Goal: Information Seeking & Learning: Learn about a topic

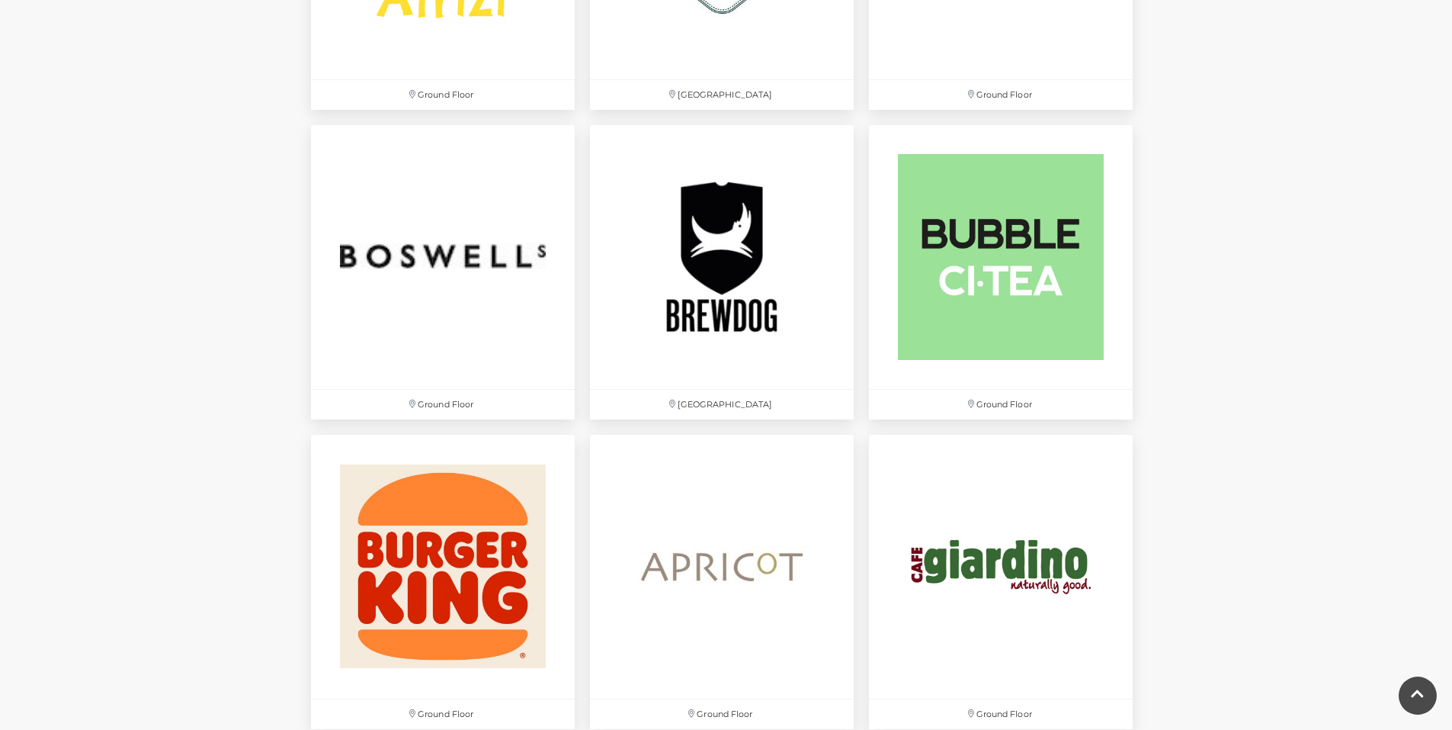
scroll to position [1201, 0]
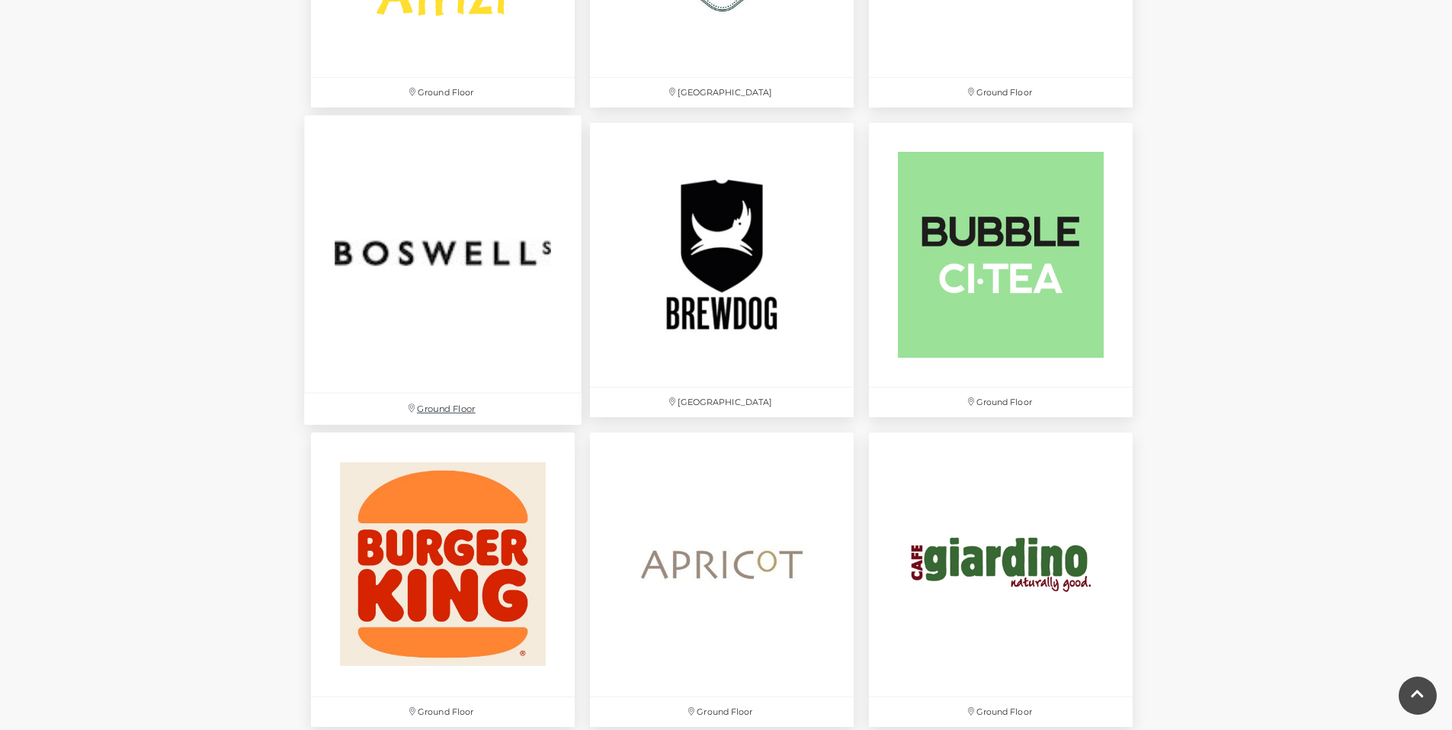
click at [512, 287] on img at bounding box center [443, 254] width 278 height 278
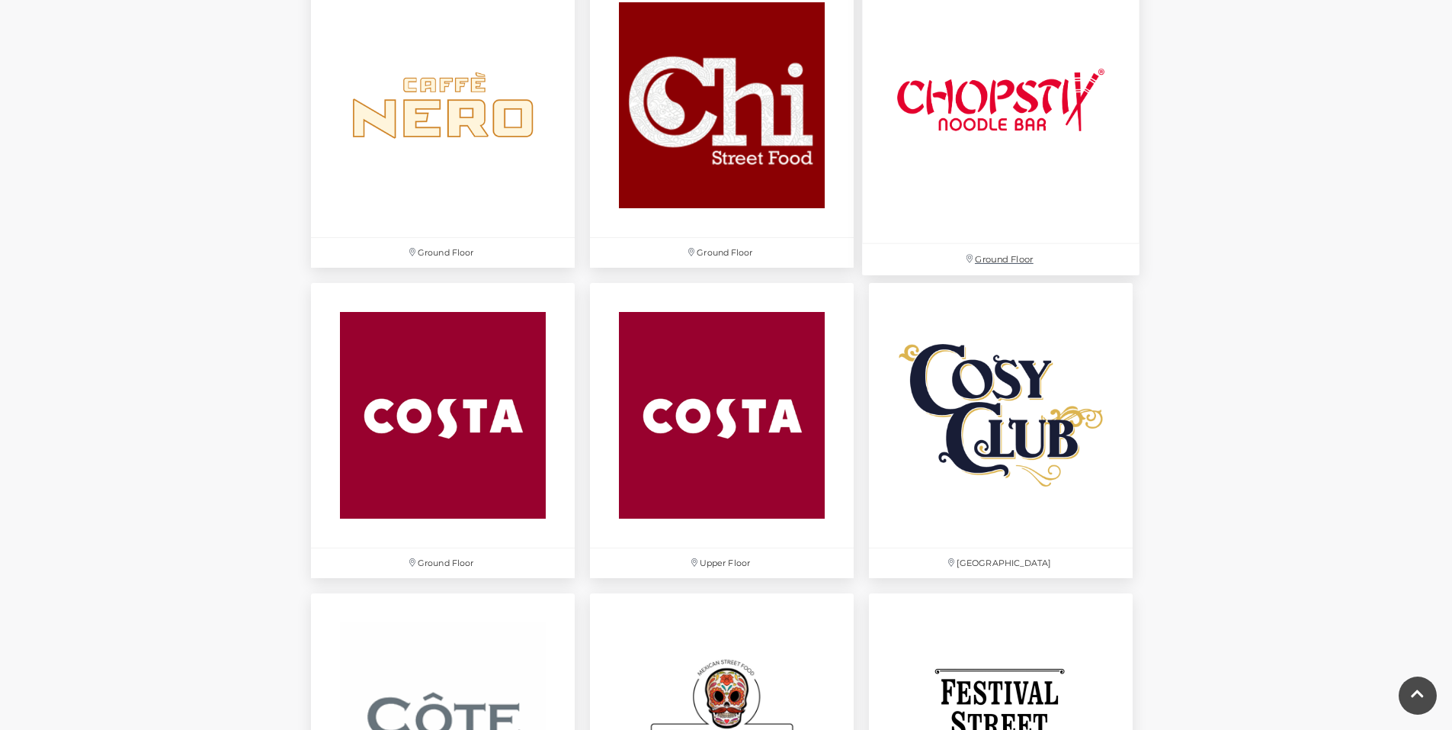
scroll to position [1965, 0]
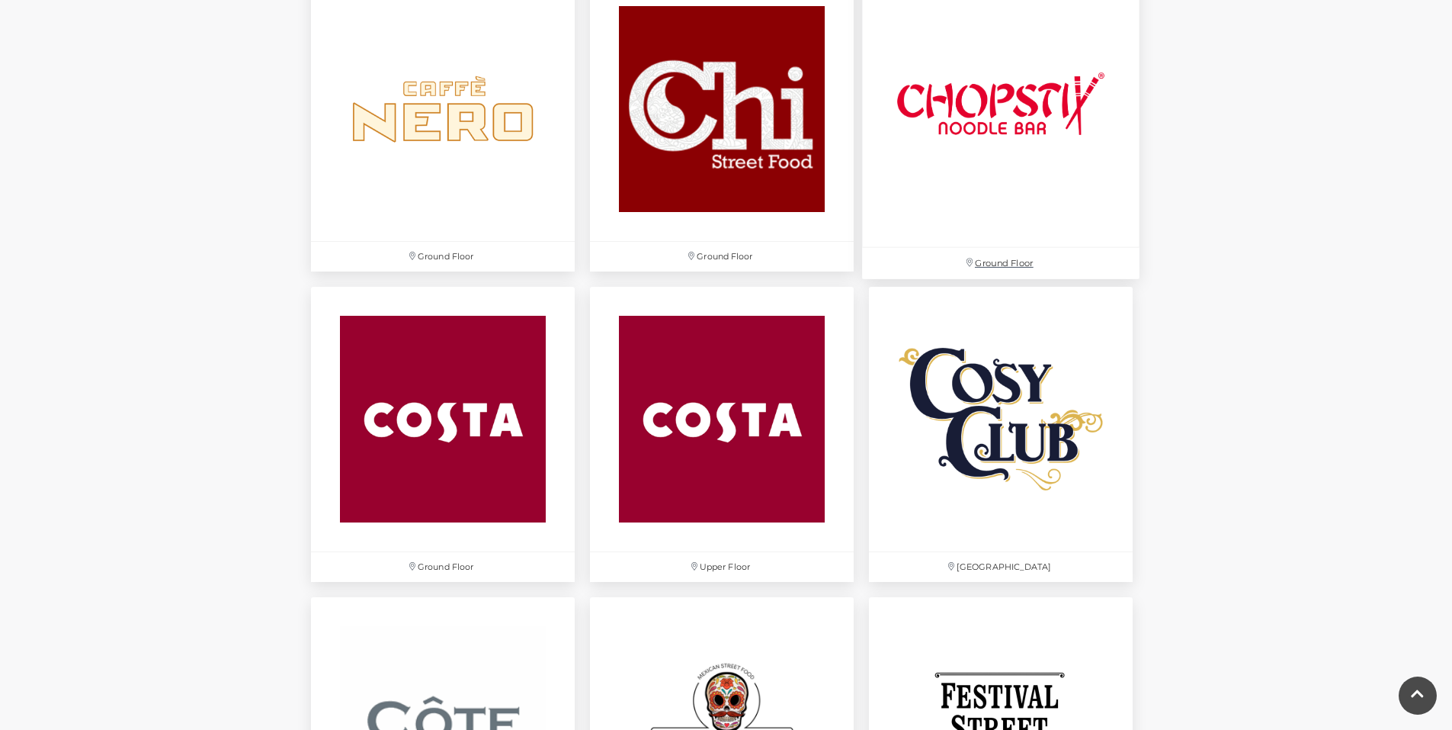
click at [1034, 158] on img at bounding box center [1001, 109] width 278 height 278
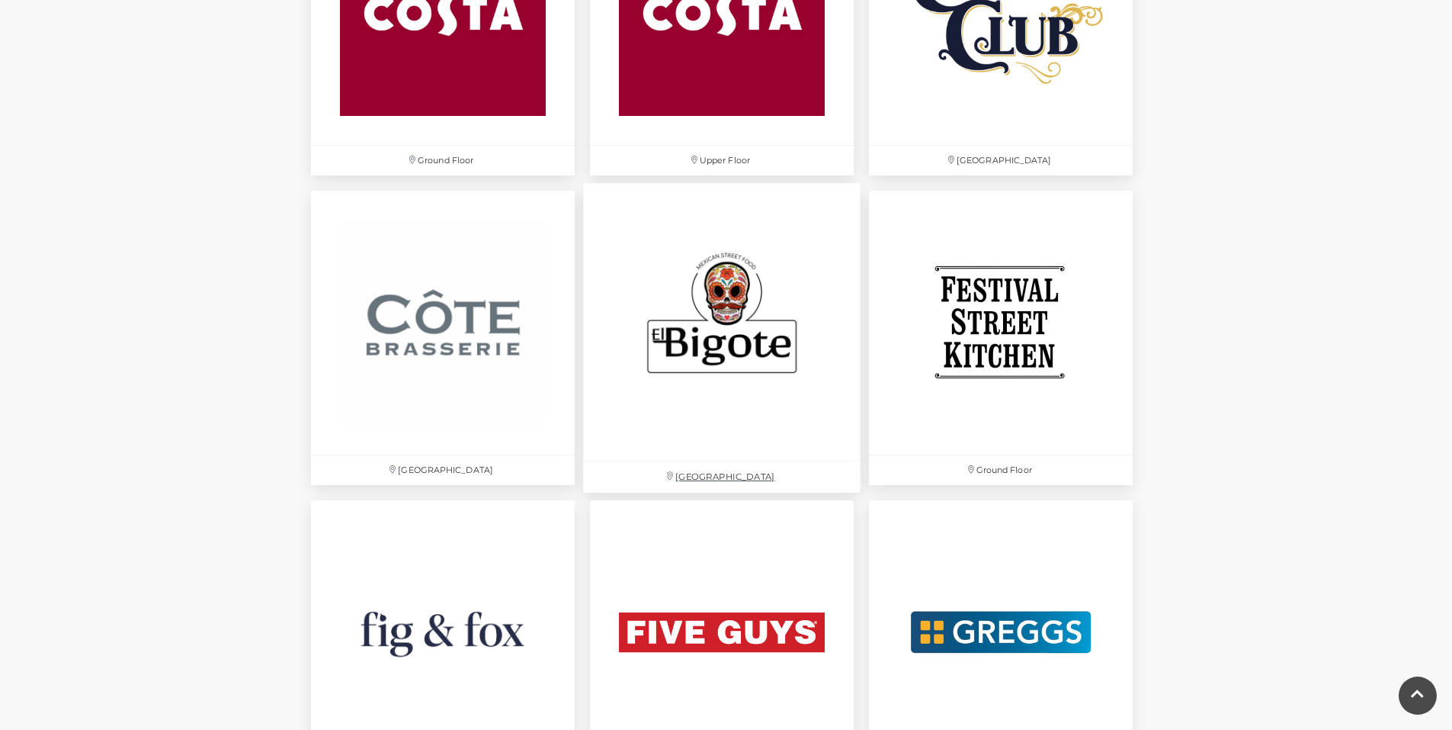
click at [736, 353] on img at bounding box center [722, 322] width 278 height 278
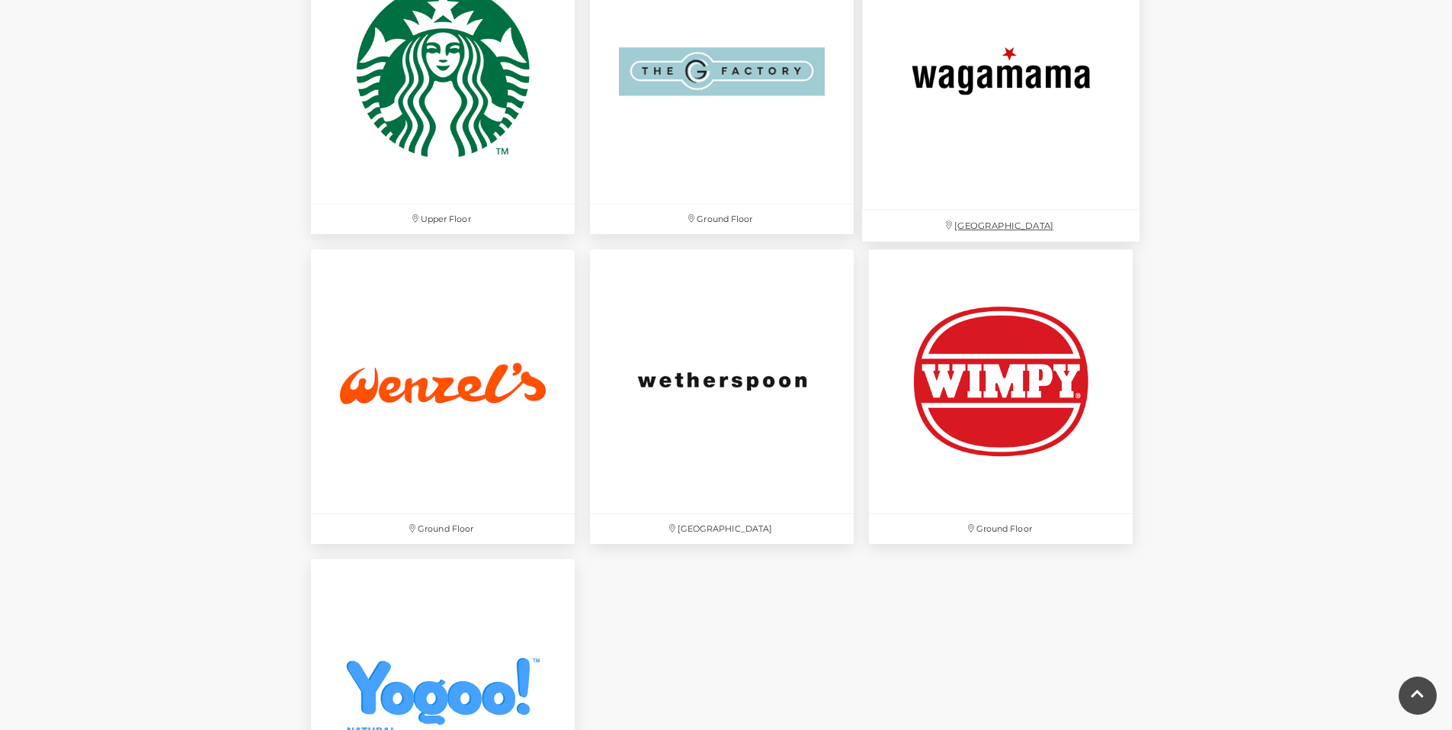
scroll to position [4790, 0]
click at [1030, 84] on img at bounding box center [1001, 72] width 278 height 278
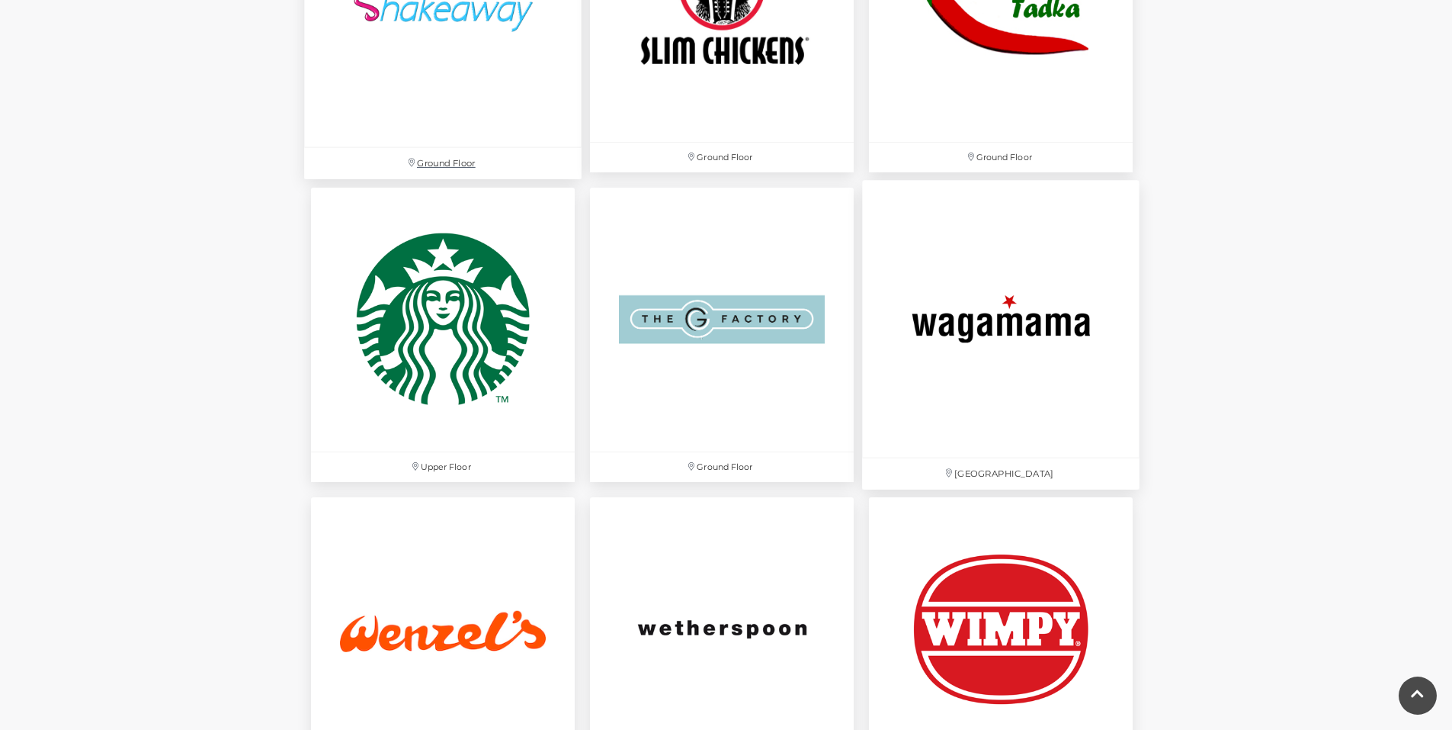
scroll to position [4530, 0]
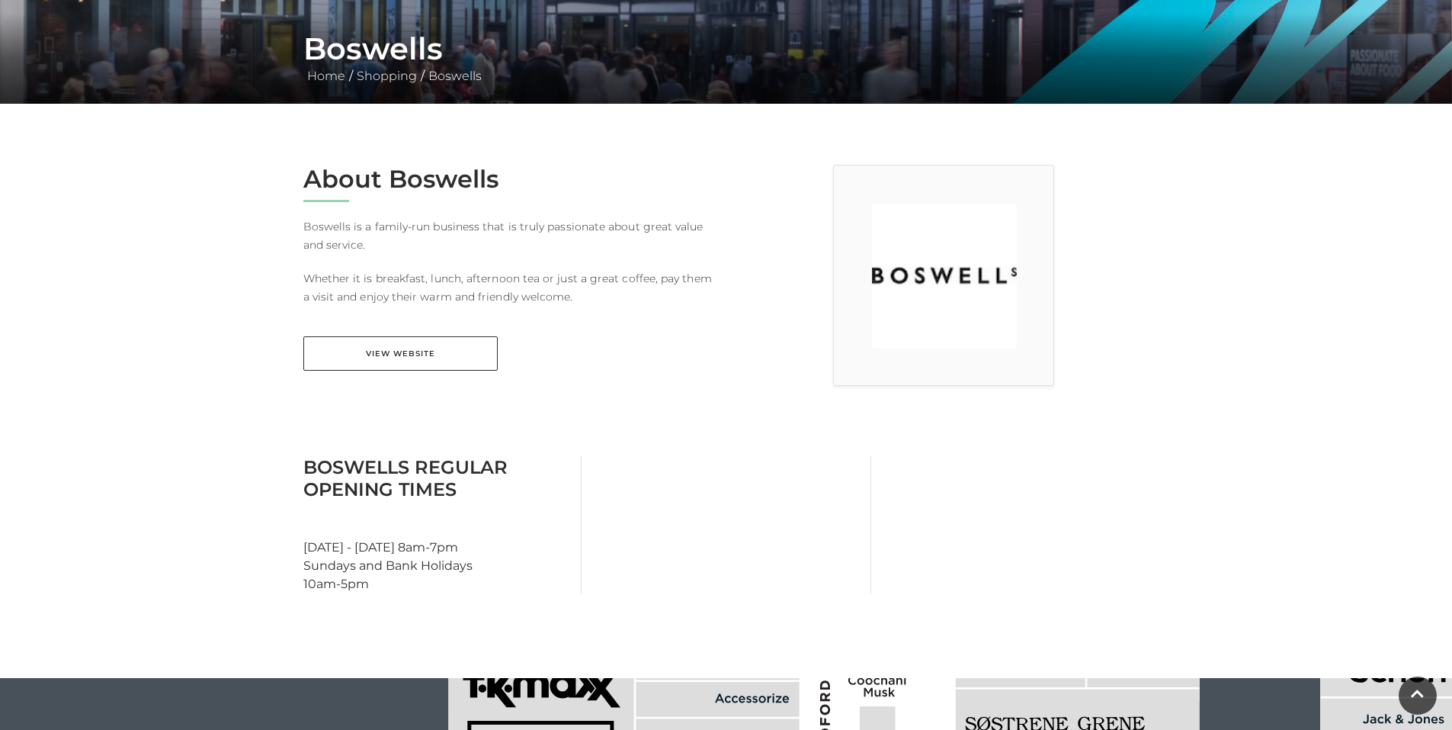
scroll to position [283, 0]
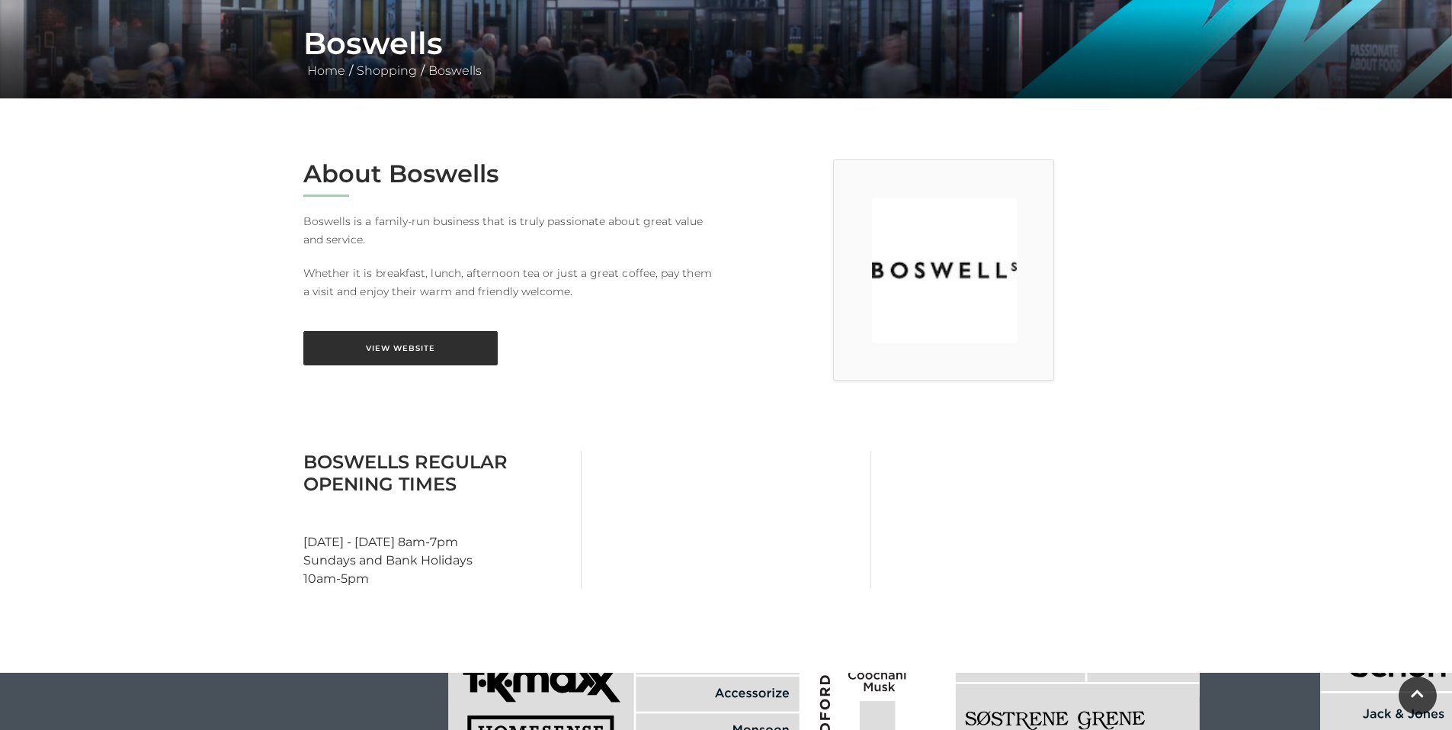
click at [404, 336] on link "View Website" at bounding box center [400, 348] width 194 height 34
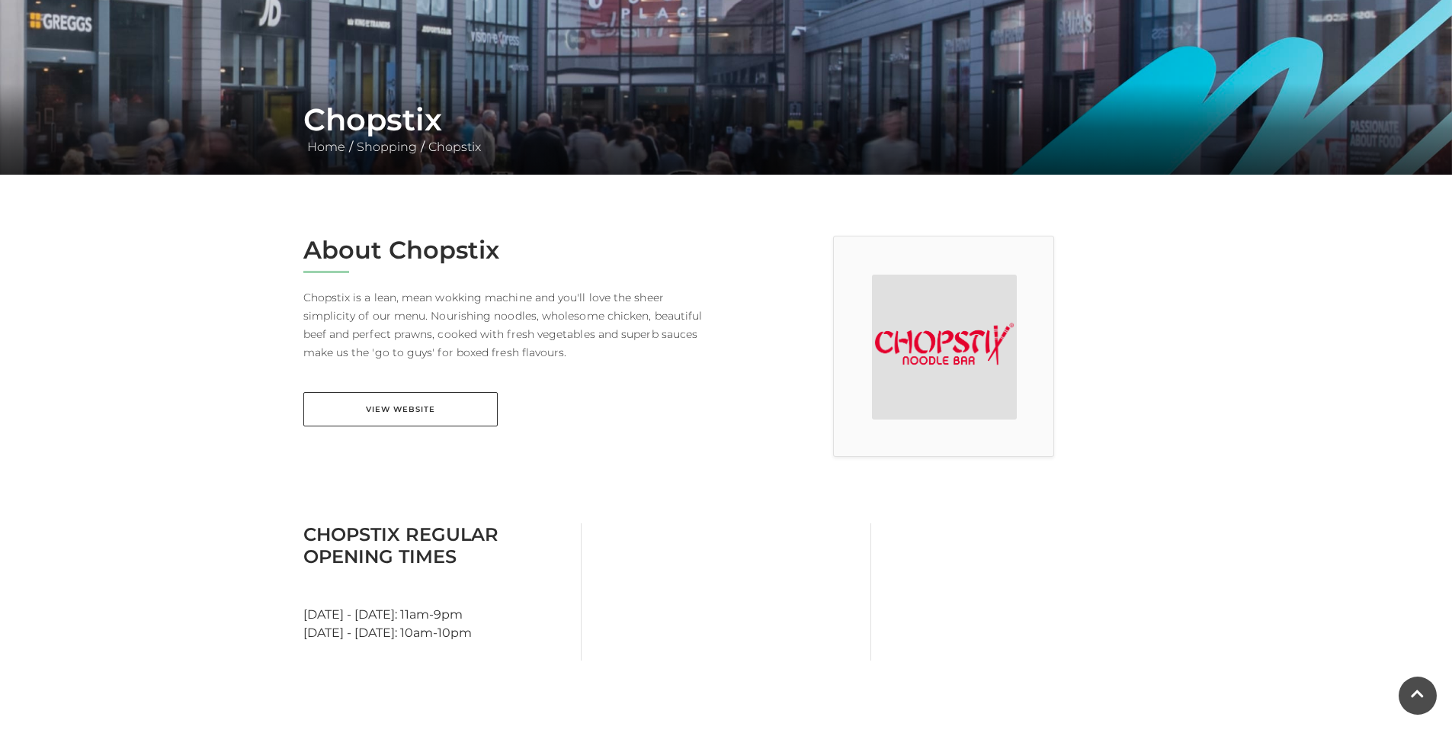
scroll to position [207, 0]
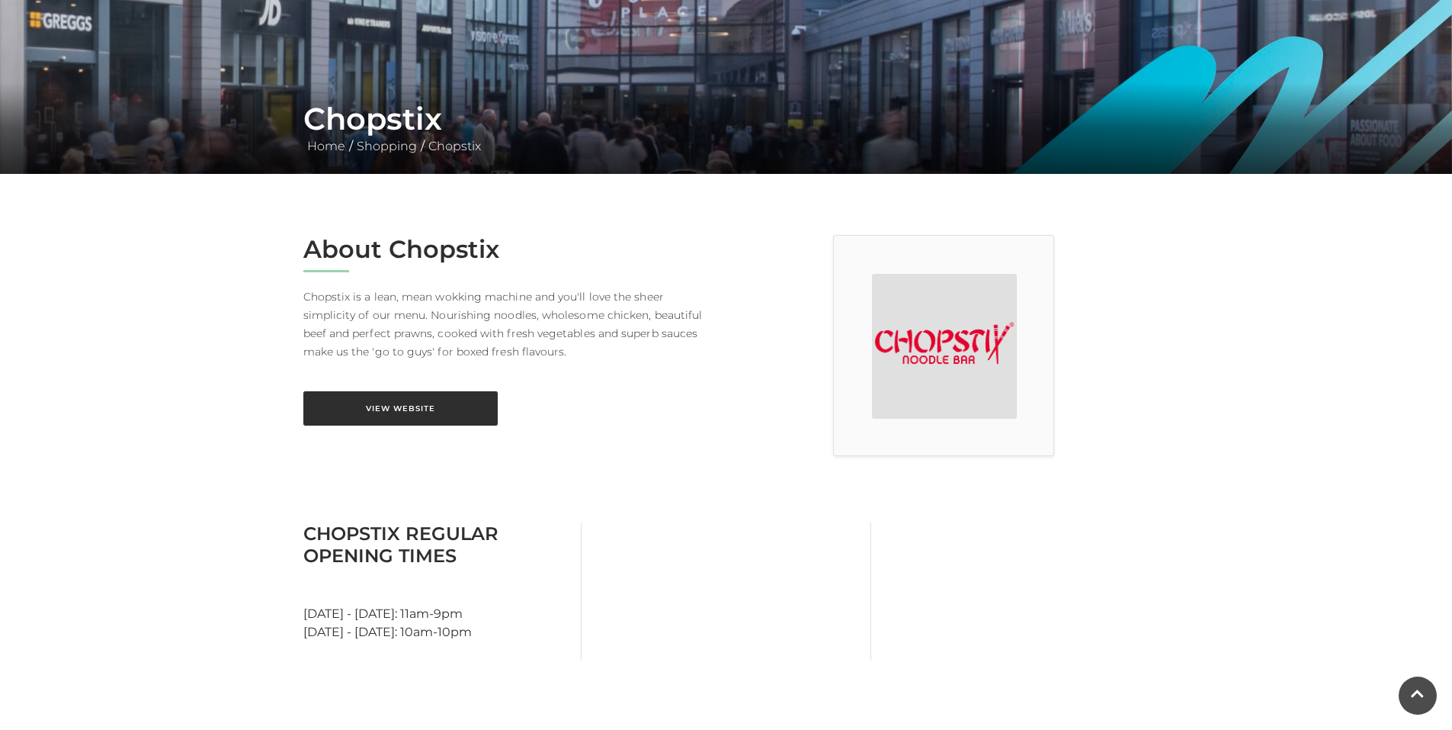
click at [432, 403] on link "View Website" at bounding box center [400, 408] width 194 height 34
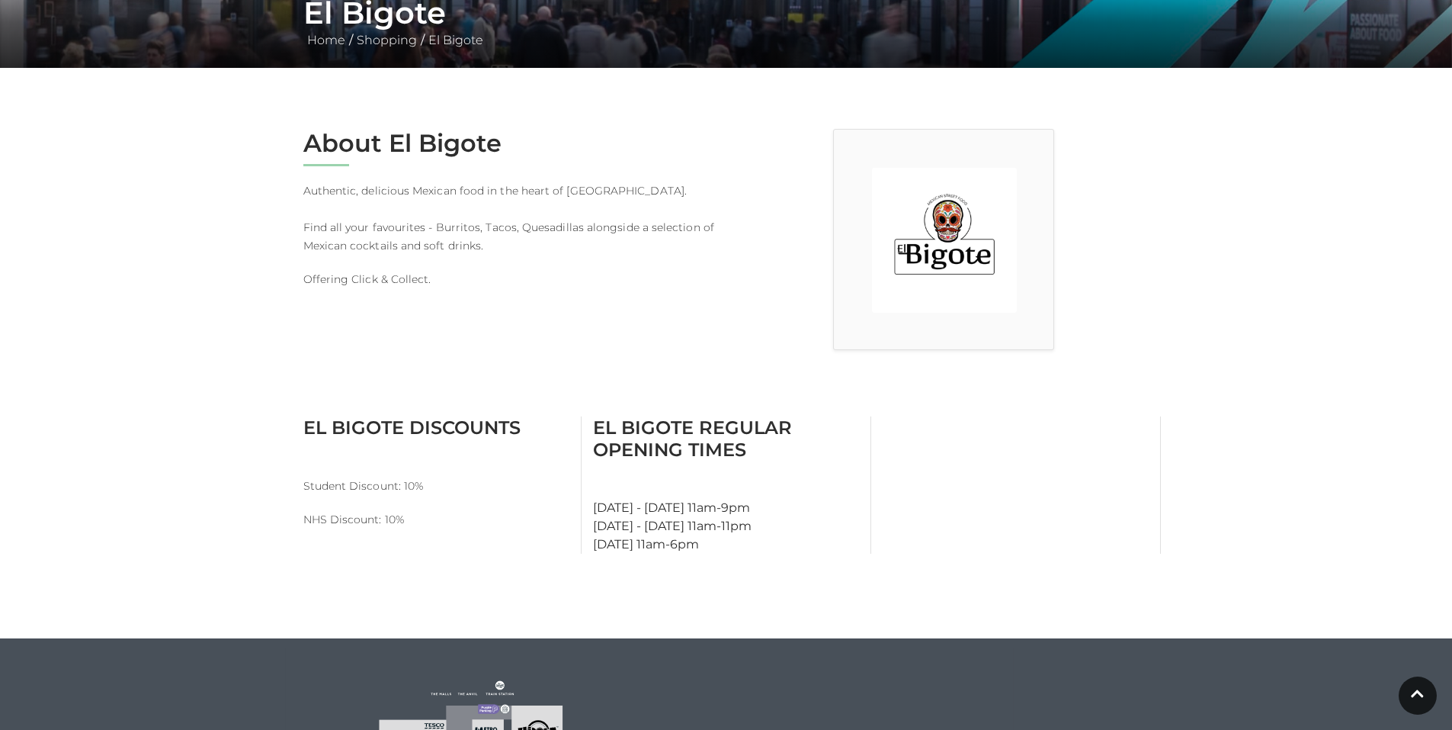
scroll to position [317, 0]
